Goal: Task Accomplishment & Management: Use online tool/utility

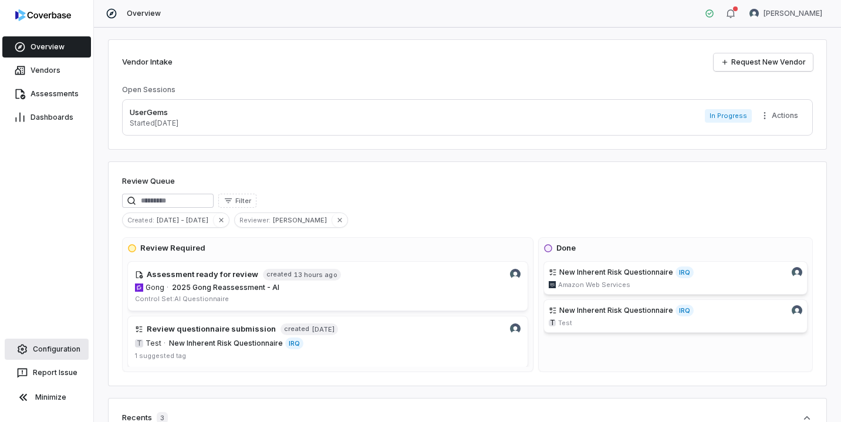
click at [59, 352] on span "Configuration" at bounding box center [57, 349] width 48 height 9
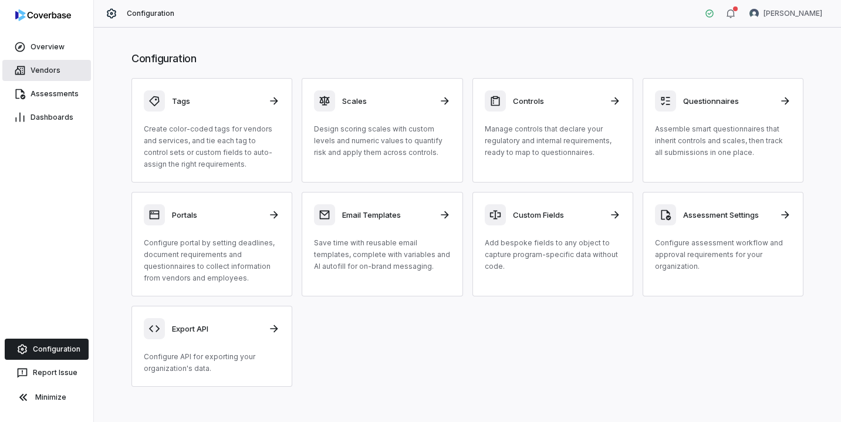
click at [28, 76] on link "Vendors" at bounding box center [46, 70] width 89 height 21
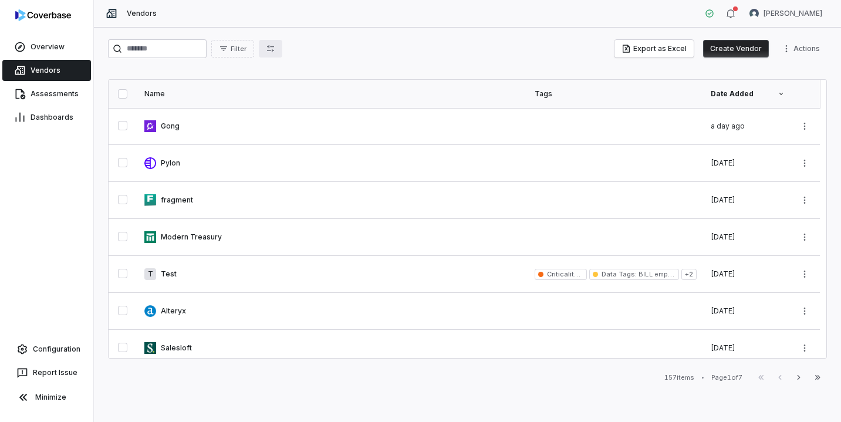
click at [275, 48] on icon "button" at bounding box center [270, 48] width 9 height 9
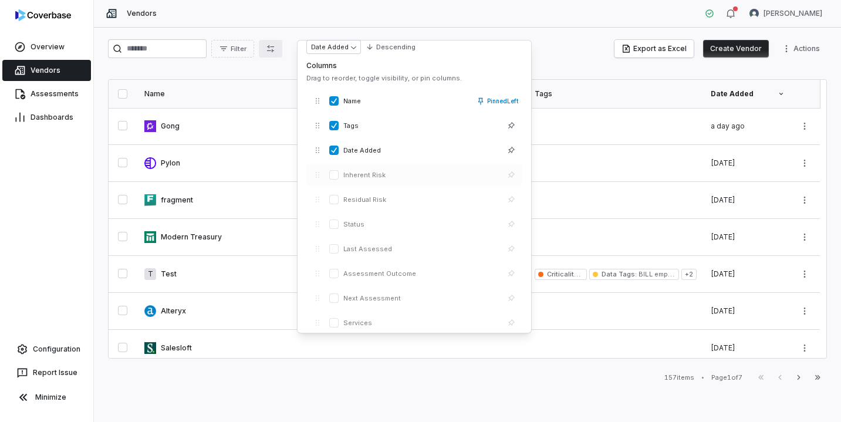
scroll to position [83, 0]
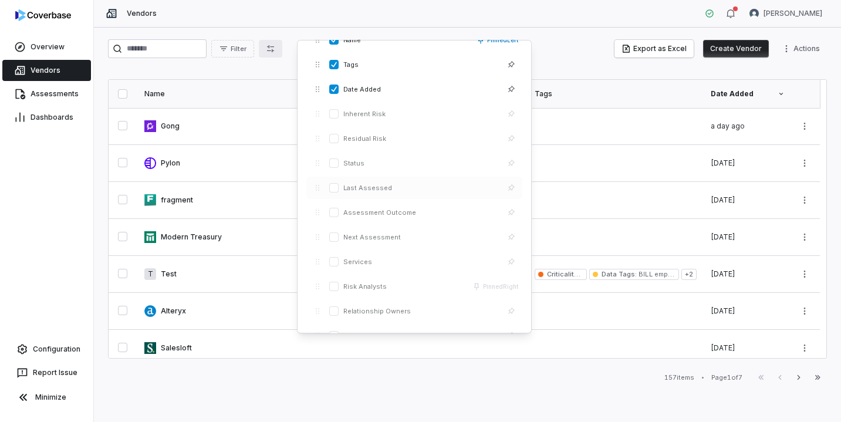
click at [368, 187] on span "Last Assessed" at bounding box center [421, 188] width 156 height 9
click at [336, 186] on button "button" at bounding box center [333, 187] width 9 height 9
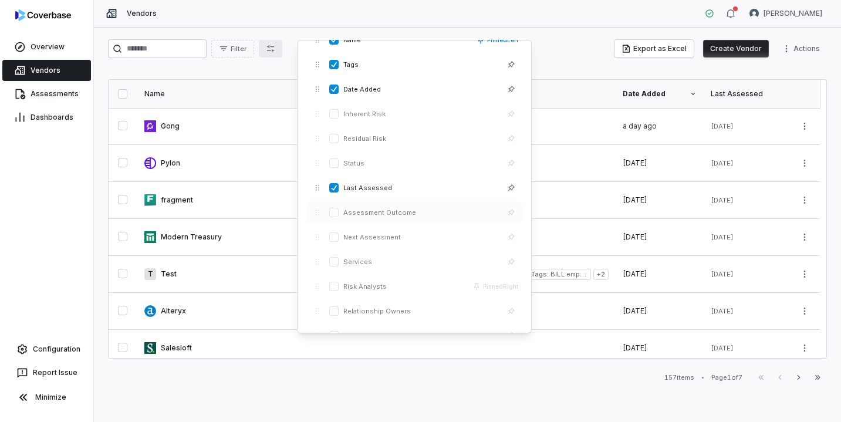
click at [332, 220] on div "Assessment Outcome" at bounding box center [414, 212] width 216 height 22
click at [332, 215] on button "button" at bounding box center [333, 212] width 9 height 9
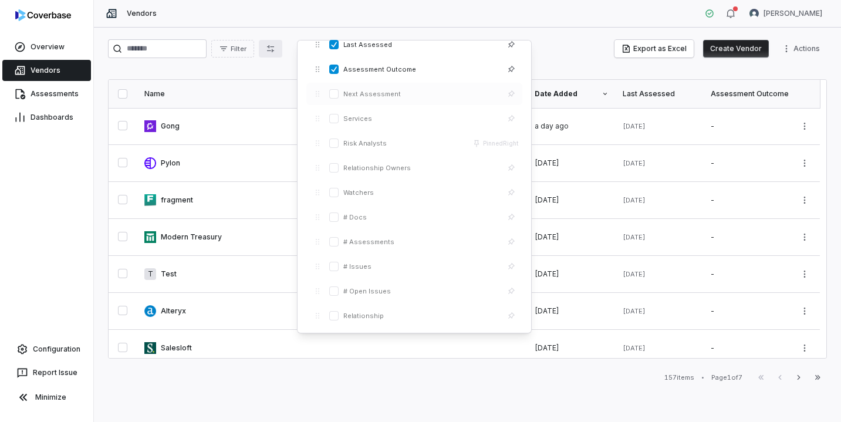
scroll to position [258, 0]
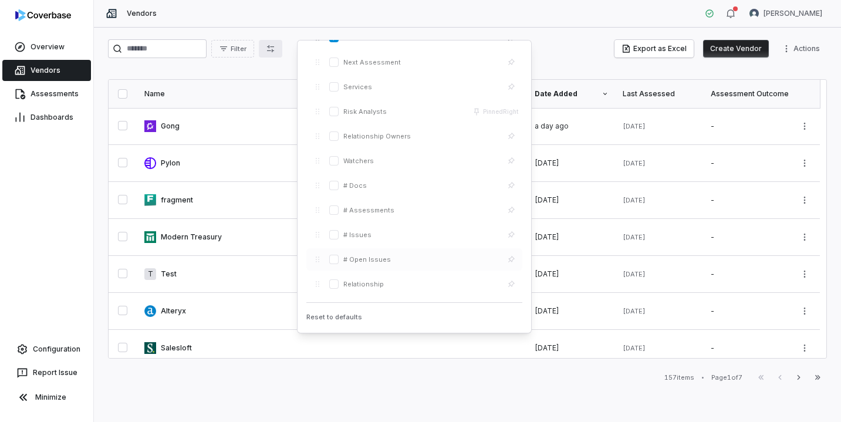
click at [334, 258] on button "button" at bounding box center [333, 259] width 9 height 9
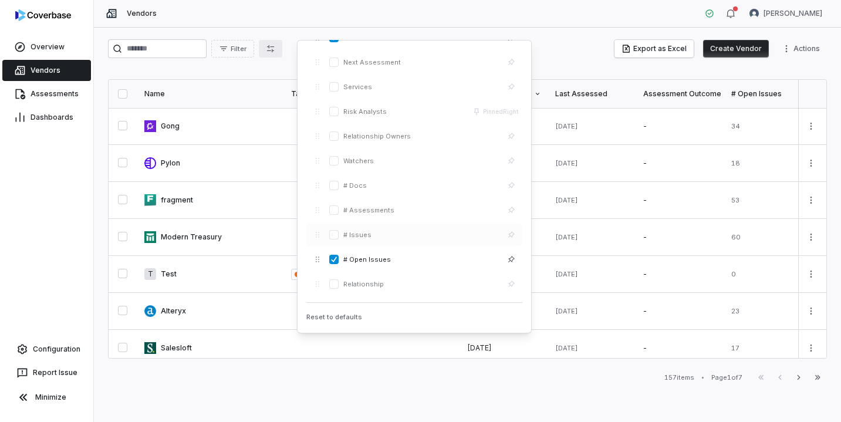
click at [336, 229] on div "# Issues" at bounding box center [414, 235] width 216 height 22
click at [336, 231] on button "button" at bounding box center [333, 234] width 9 height 9
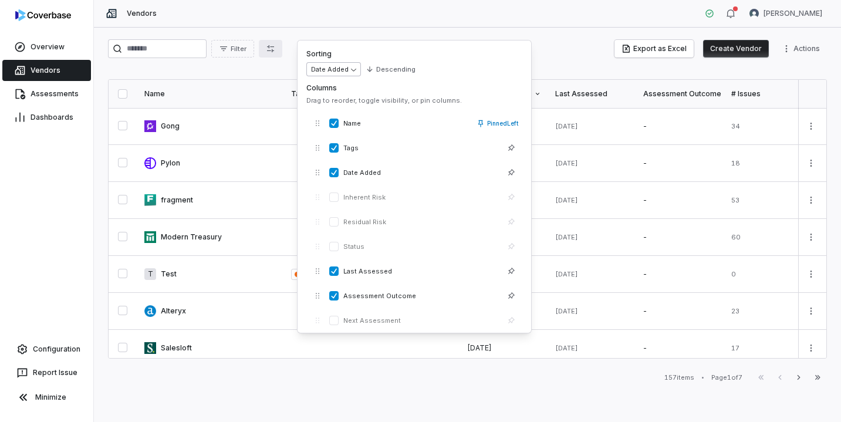
click at [352, 69] on body "Overview Vendors Assessments Dashboards Configuration Report Issue Minimize Ven…" at bounding box center [420, 211] width 841 height 422
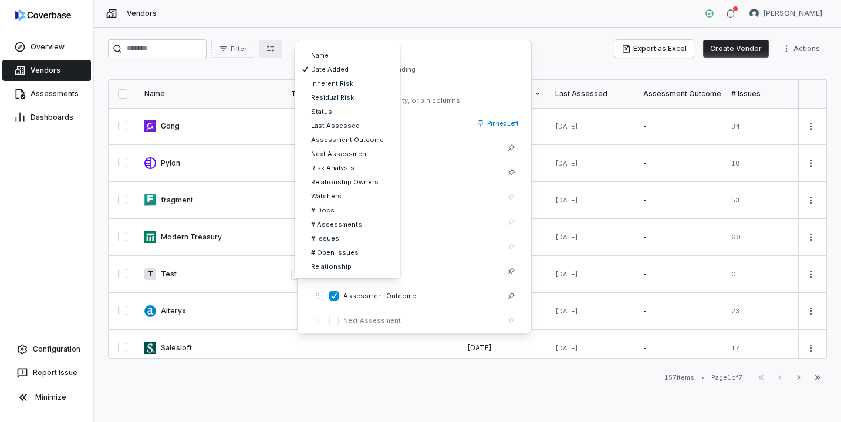
click at [563, 58] on html "Overview Vendors Assessments Dashboards Configuration Report Issue Minimize Ven…" at bounding box center [420, 211] width 841 height 422
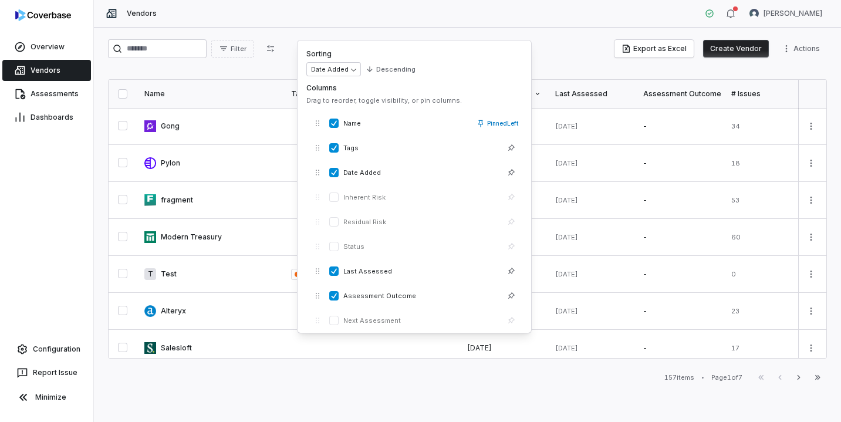
click at [563, 58] on div "Filter Export as Excel Create Vendor Actions" at bounding box center [467, 48] width 719 height 19
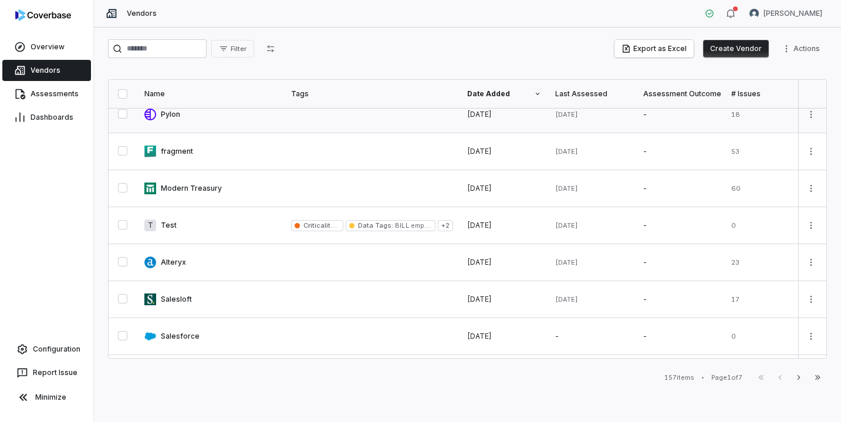
scroll to position [209, 0]
